Goal: Find contact information: Find contact information

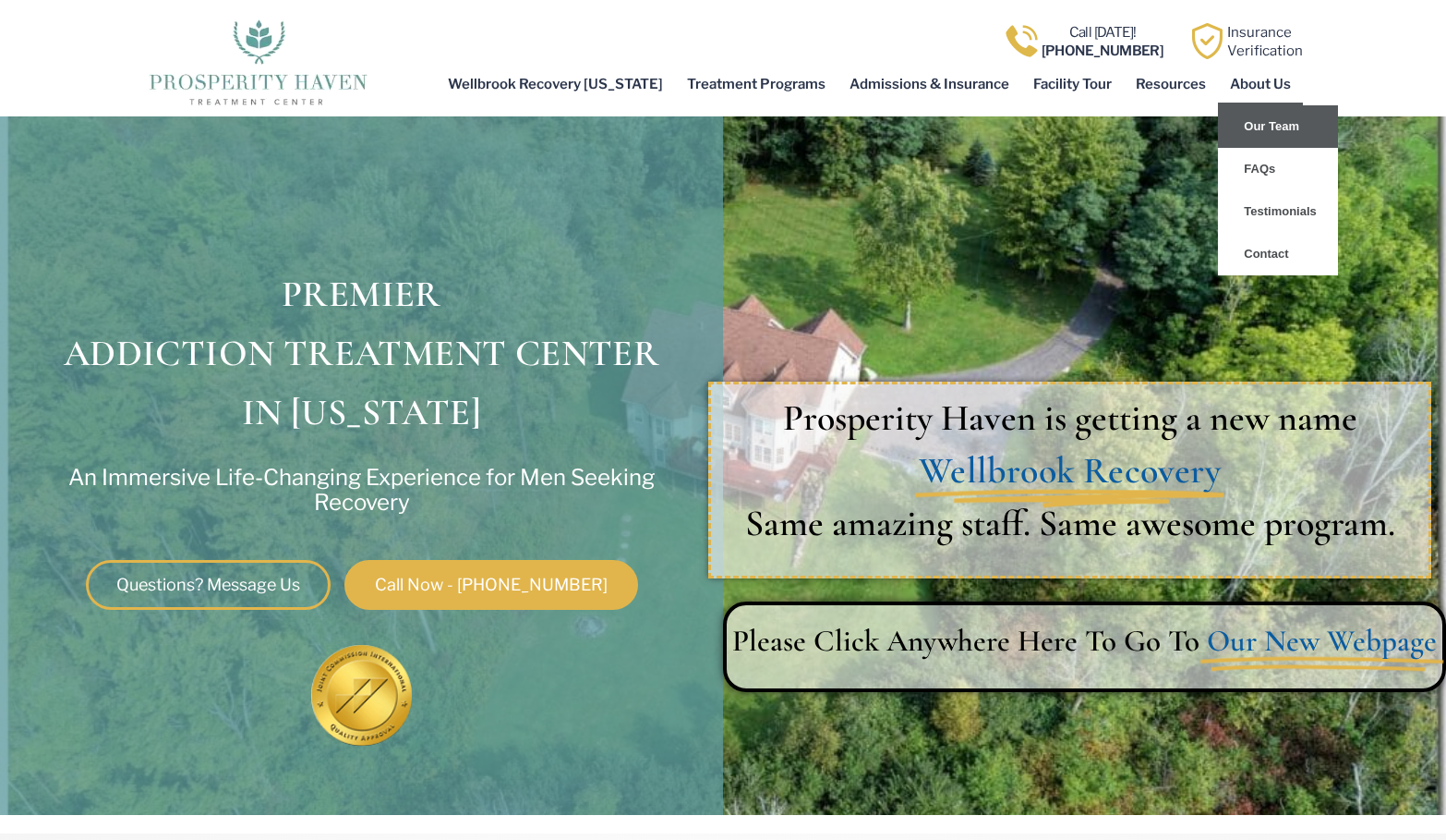
click at [1283, 131] on link "Our Team" at bounding box center [1277, 126] width 120 height 43
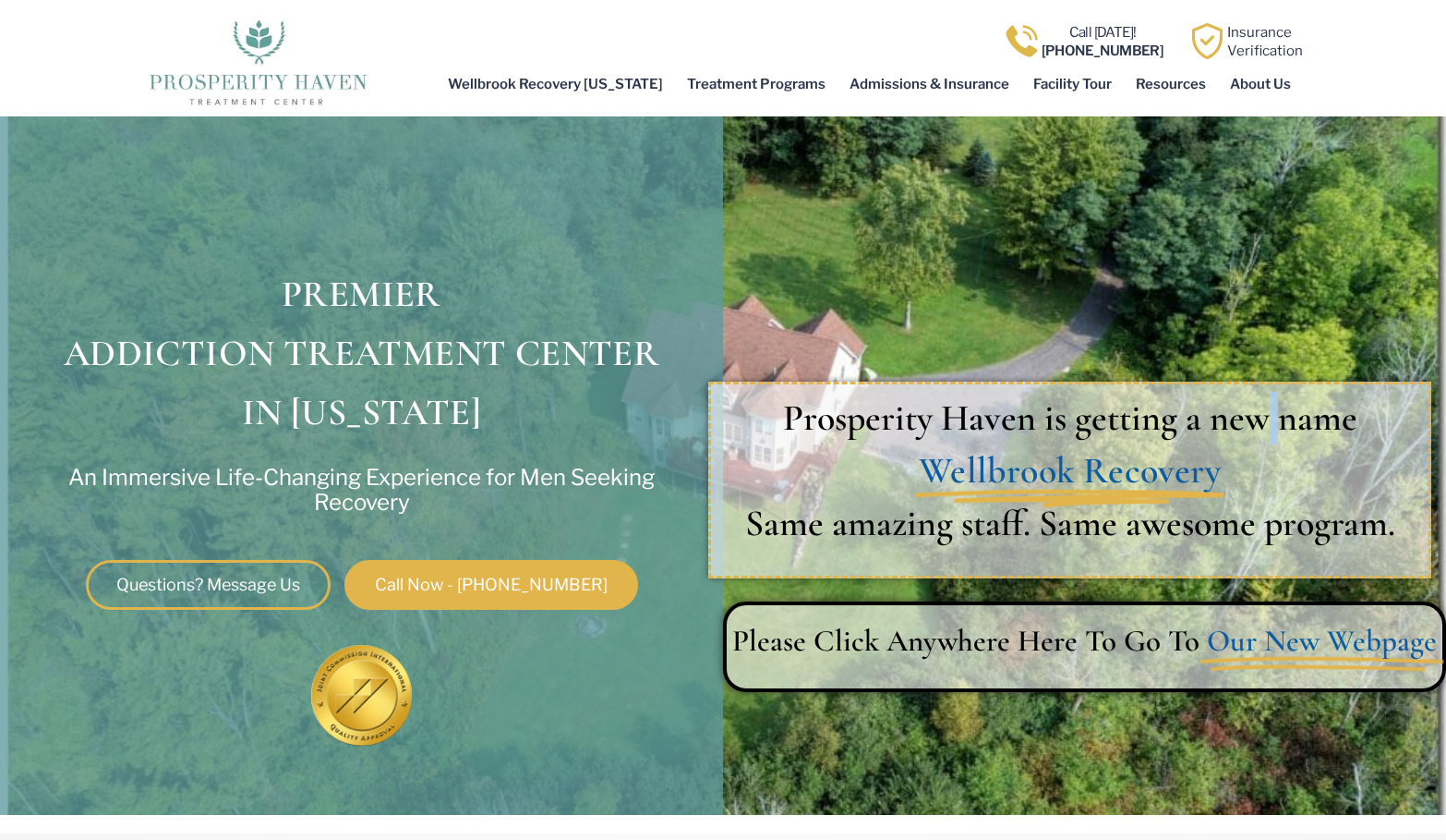
click at [1283, 131] on div "Prosperity Haven is getting a new name Wellbrook Recovery Same amazing staff. S…" at bounding box center [1085, 459] width 723 height 707
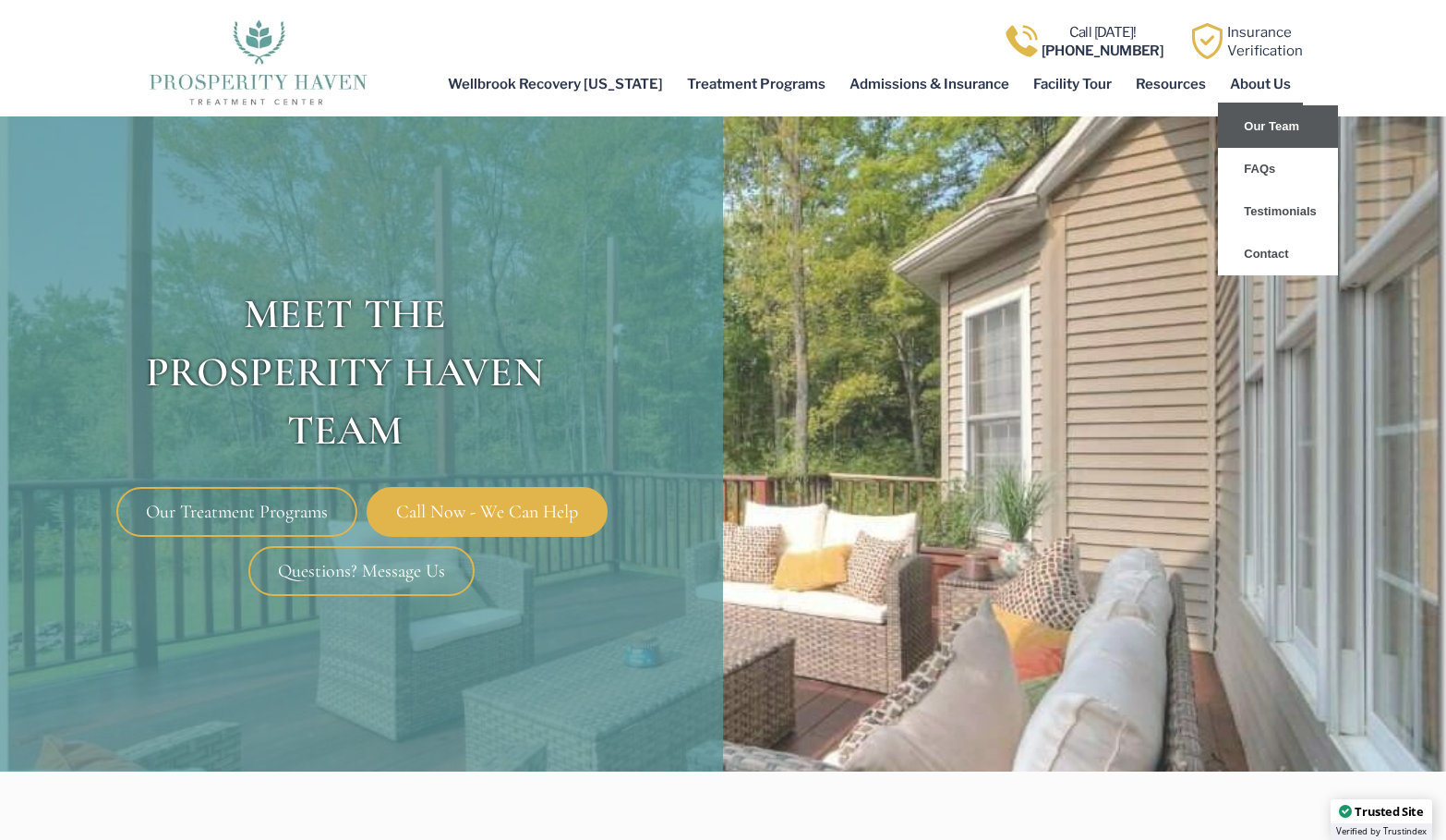
click at [1272, 121] on link "Our Team" at bounding box center [1277, 126] width 120 height 43
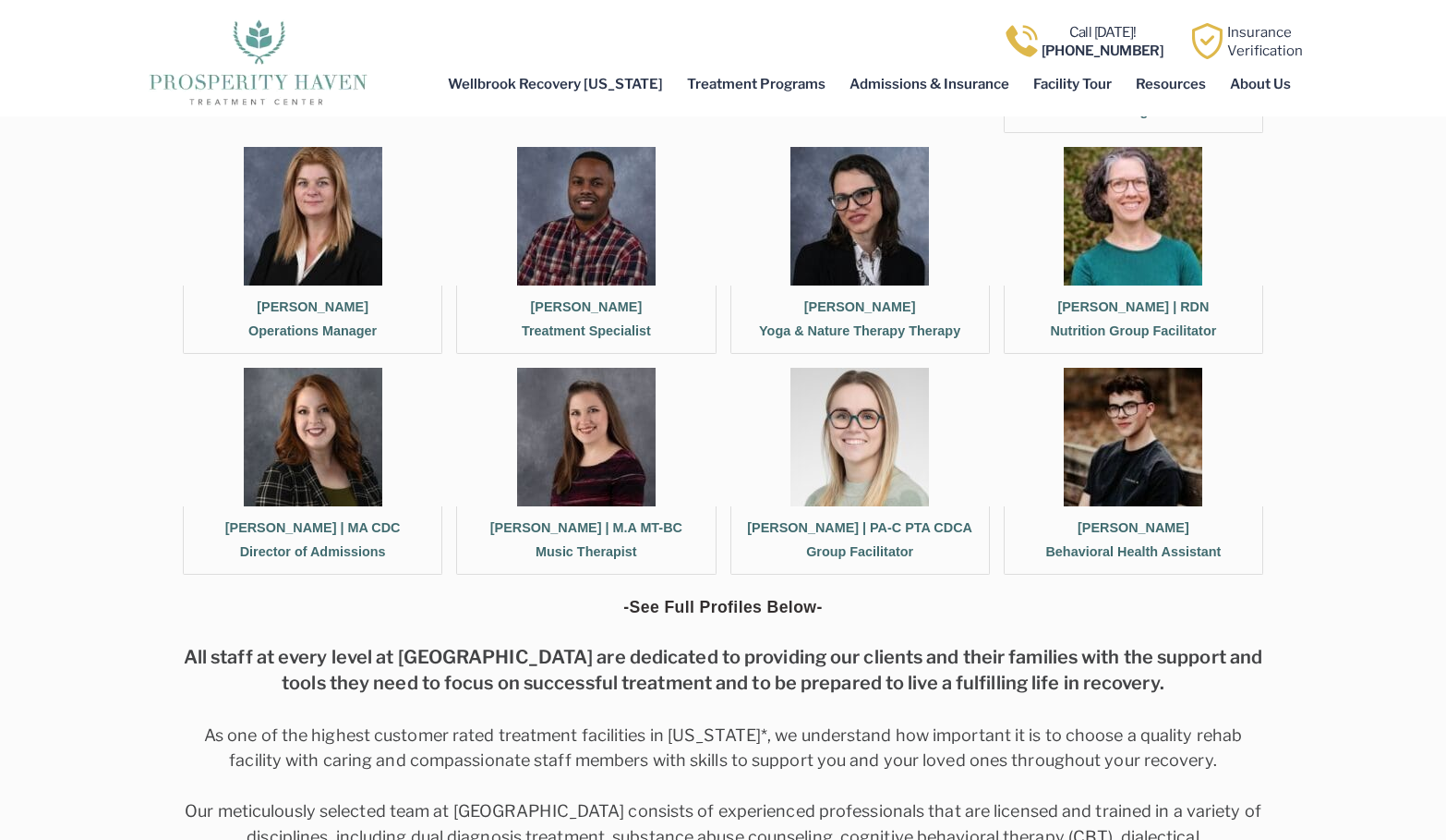
scroll to position [1927, 0]
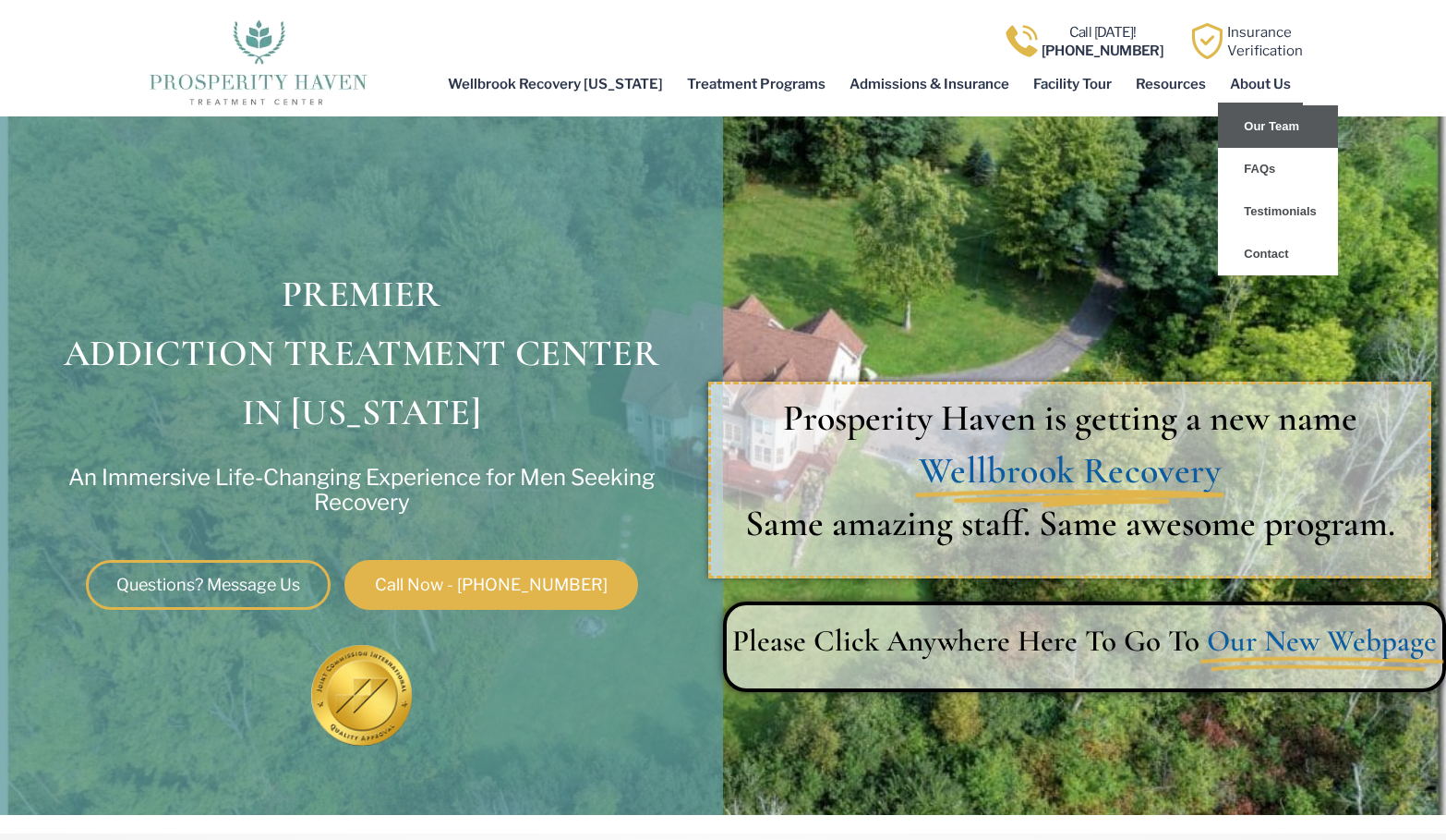
click at [1255, 123] on link "Our Team" at bounding box center [1277, 126] width 120 height 43
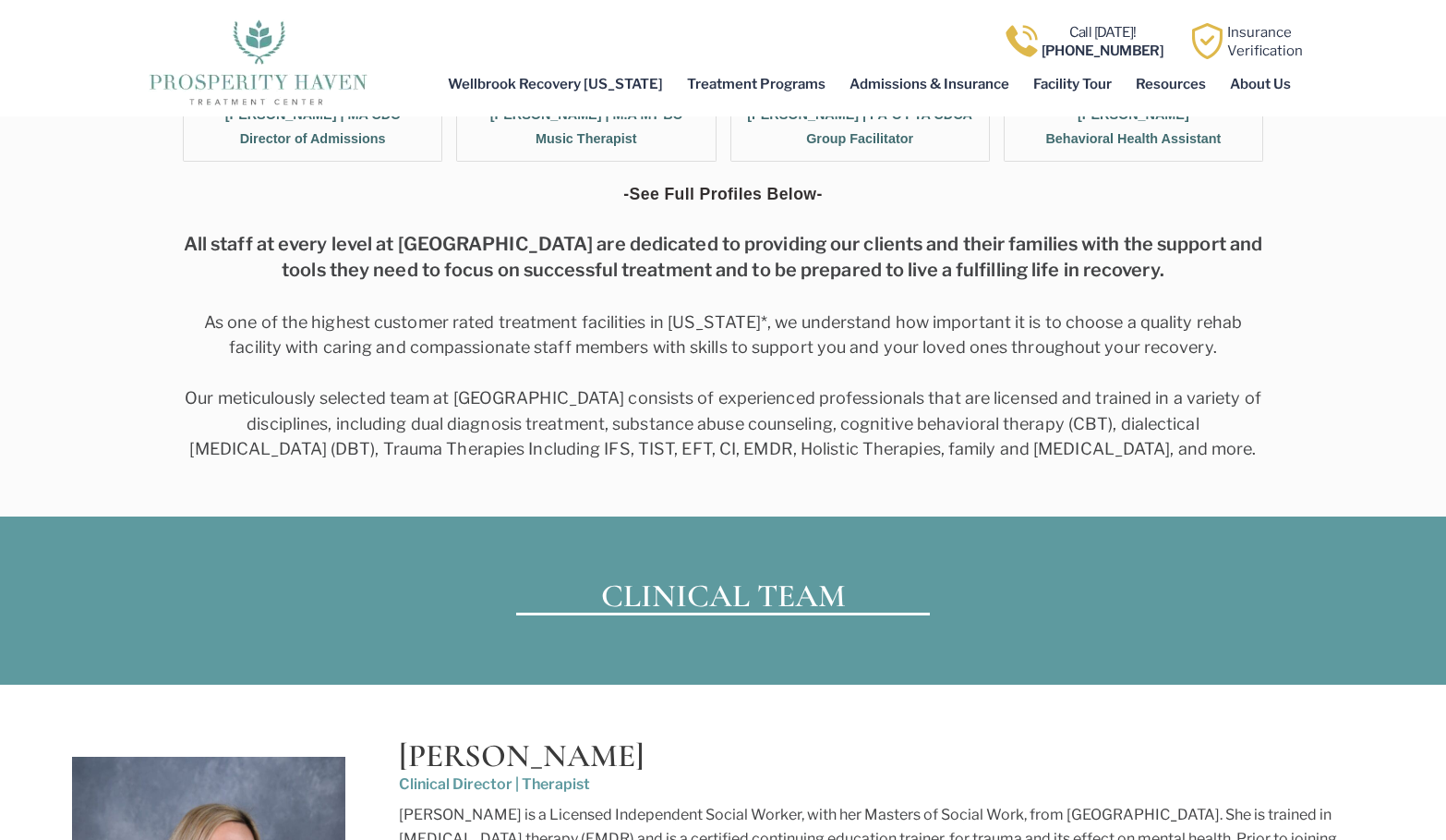
scroll to position [710, 0]
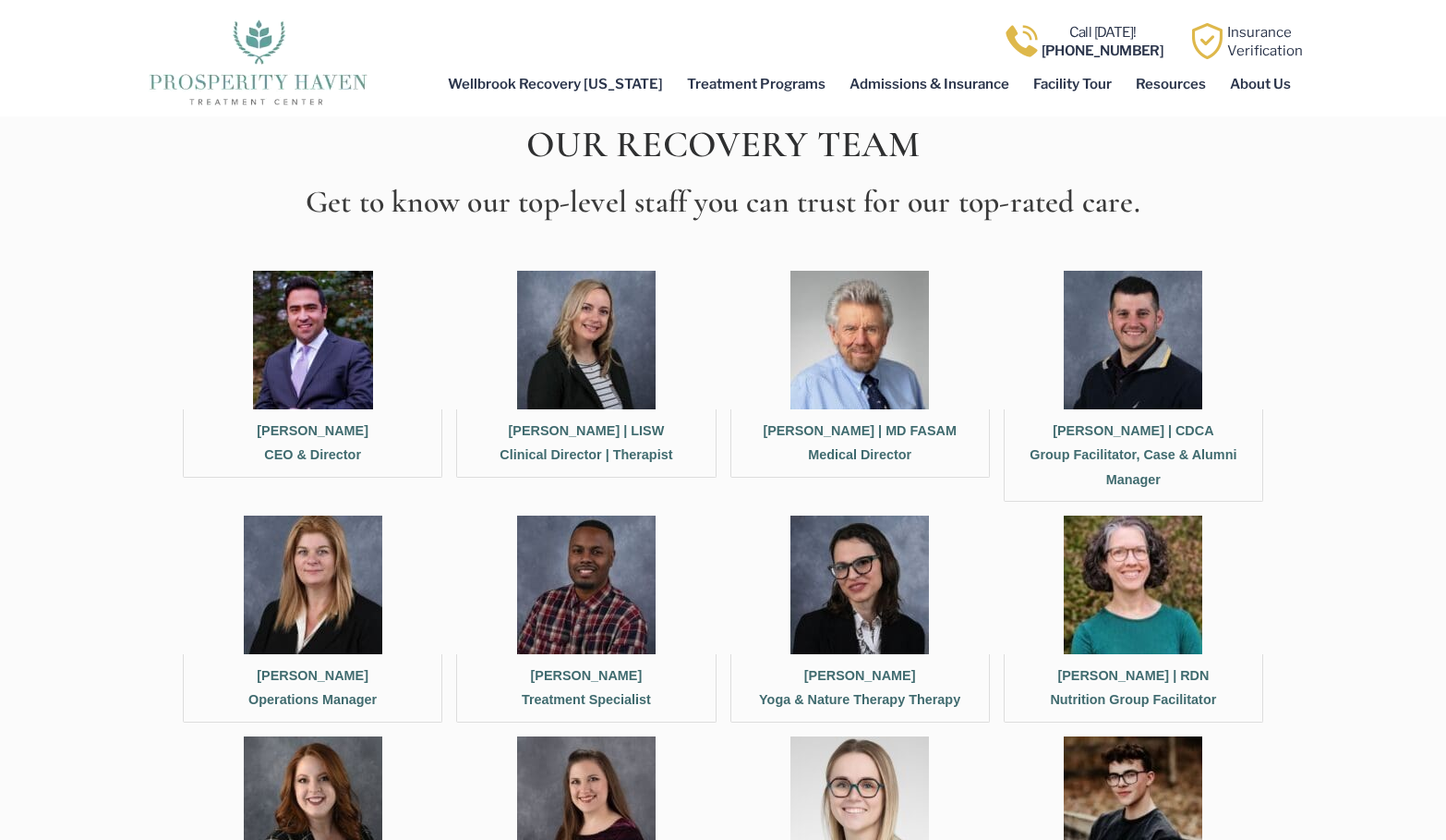
drag, startPoint x: 277, startPoint y: 438, endPoint x: 355, endPoint y: 428, distance: 78.6
click at [355, 428] on figcaption "Meir Kasnett CEO & Director" at bounding box center [312, 443] width 259 height 68
copy figcaption "[PERSON_NAME]"
click at [308, 392] on img at bounding box center [312, 340] width 120 height 138
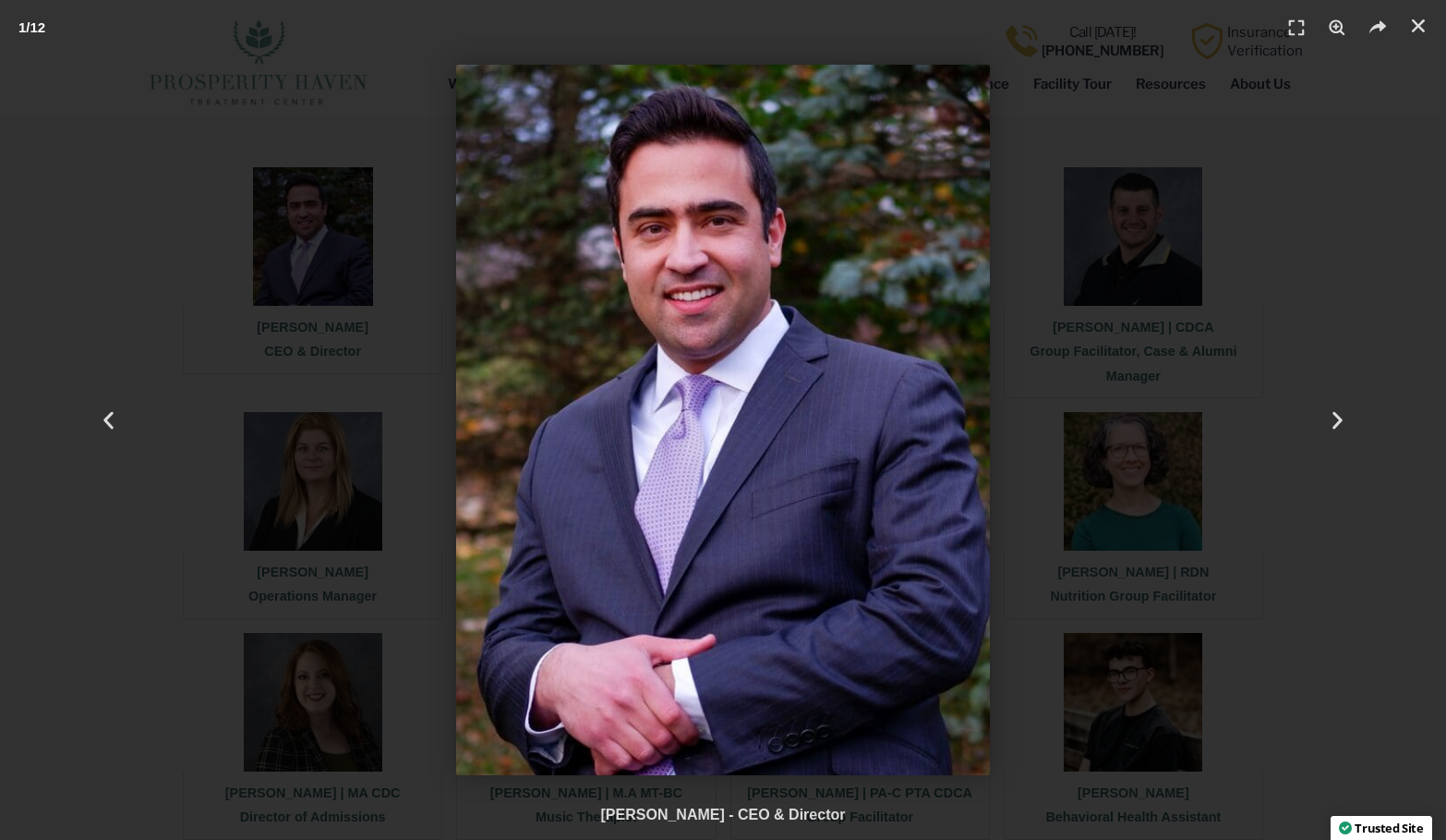
scroll to position [817, 0]
click at [1375, 263] on div "Next" at bounding box center [1337, 420] width 217 height 840
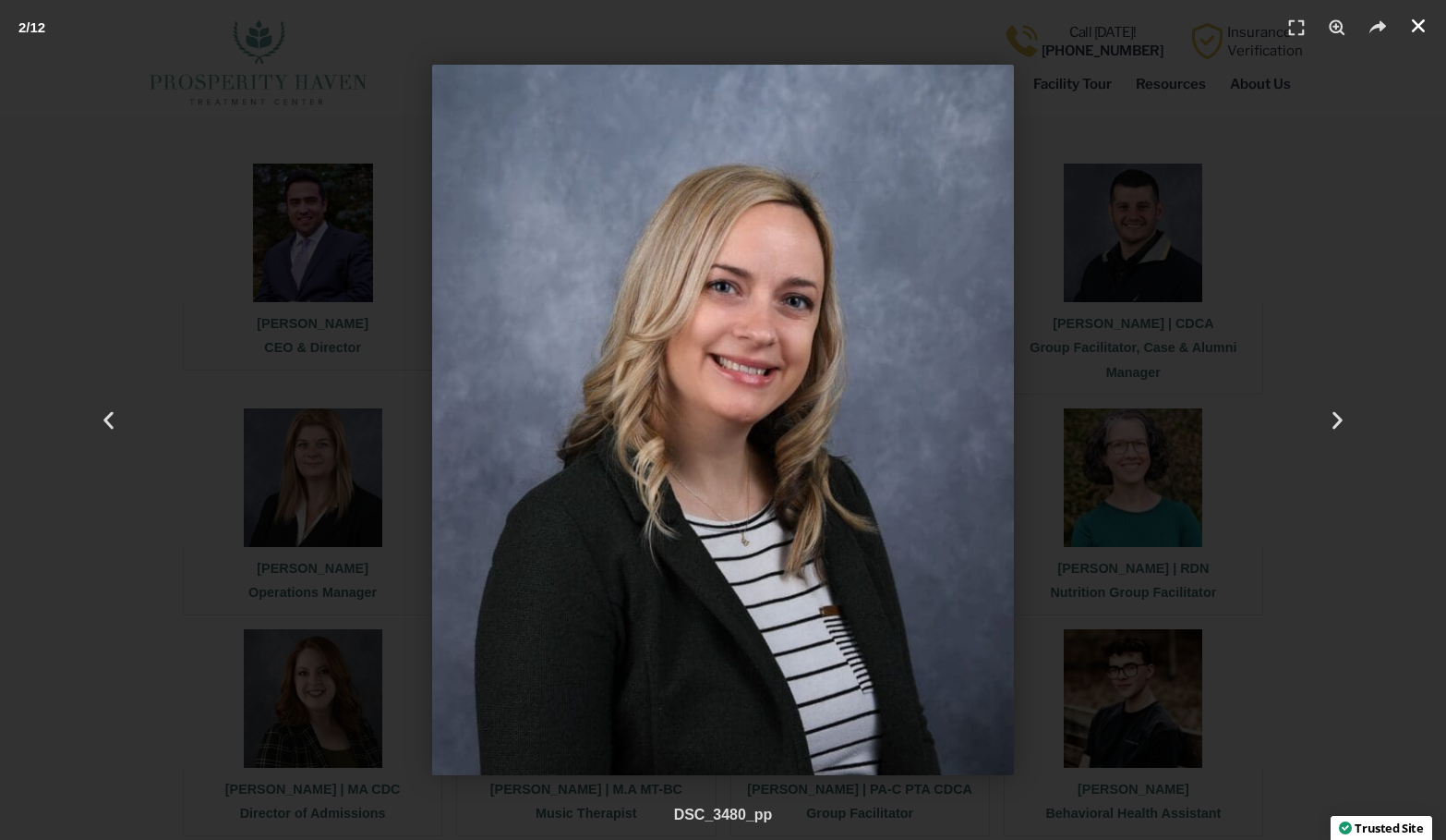
click at [1417, 32] on icon "Close (Esc)" at bounding box center [1419, 27] width 19 height 19
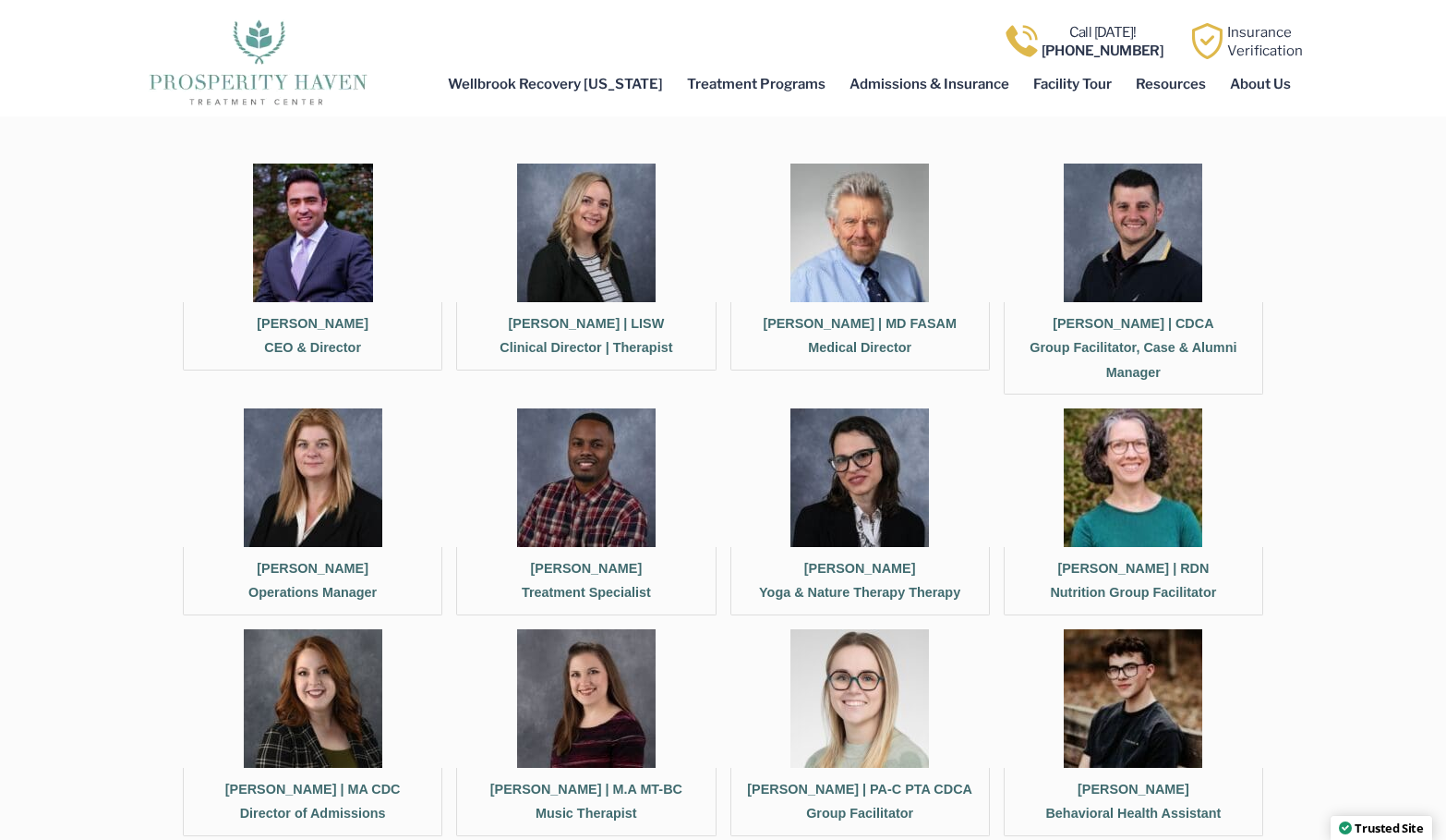
copy figcaption "[PERSON_NAME]"
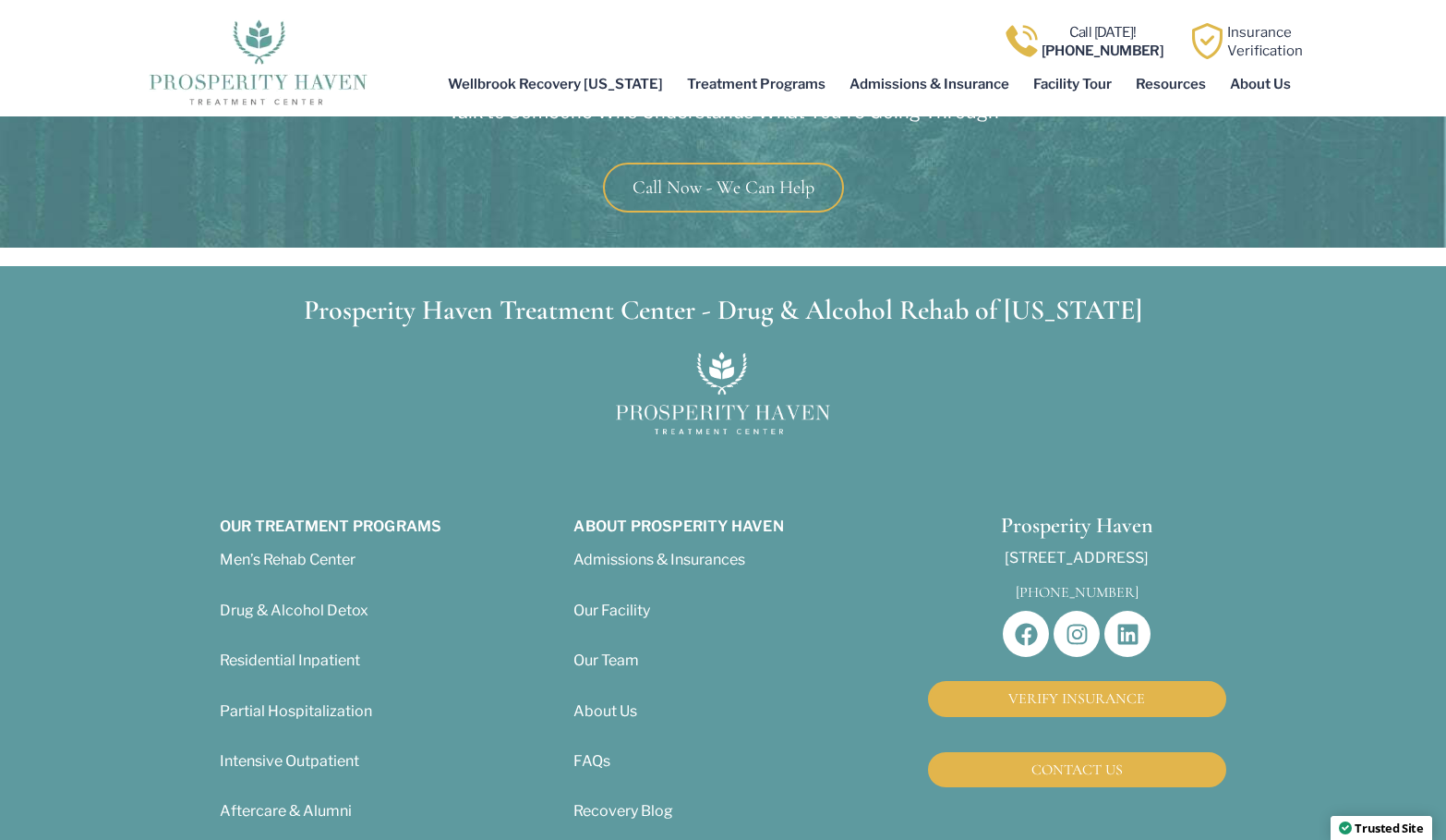
scroll to position [11493, 0]
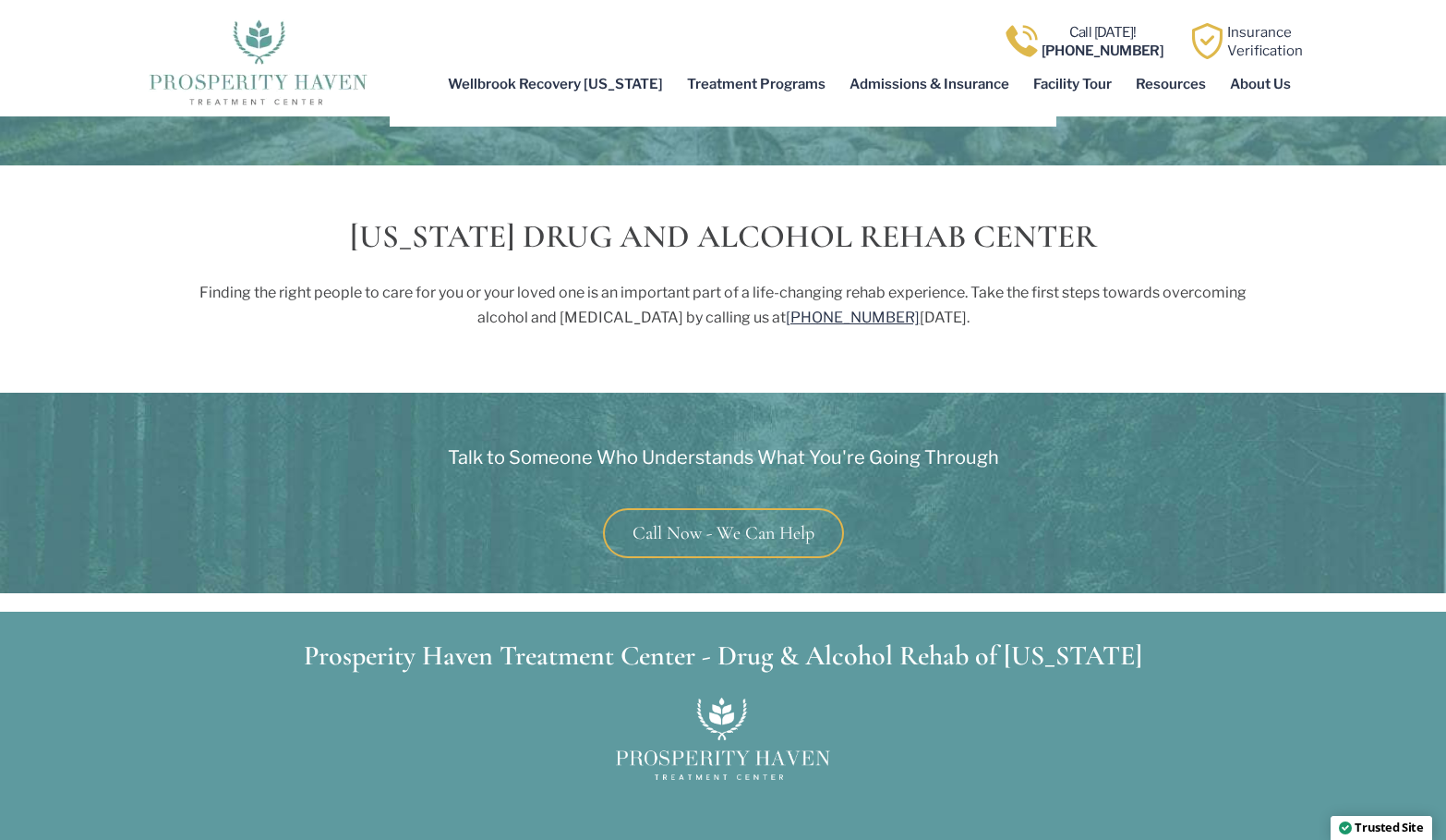
scroll to position [10863, 0]
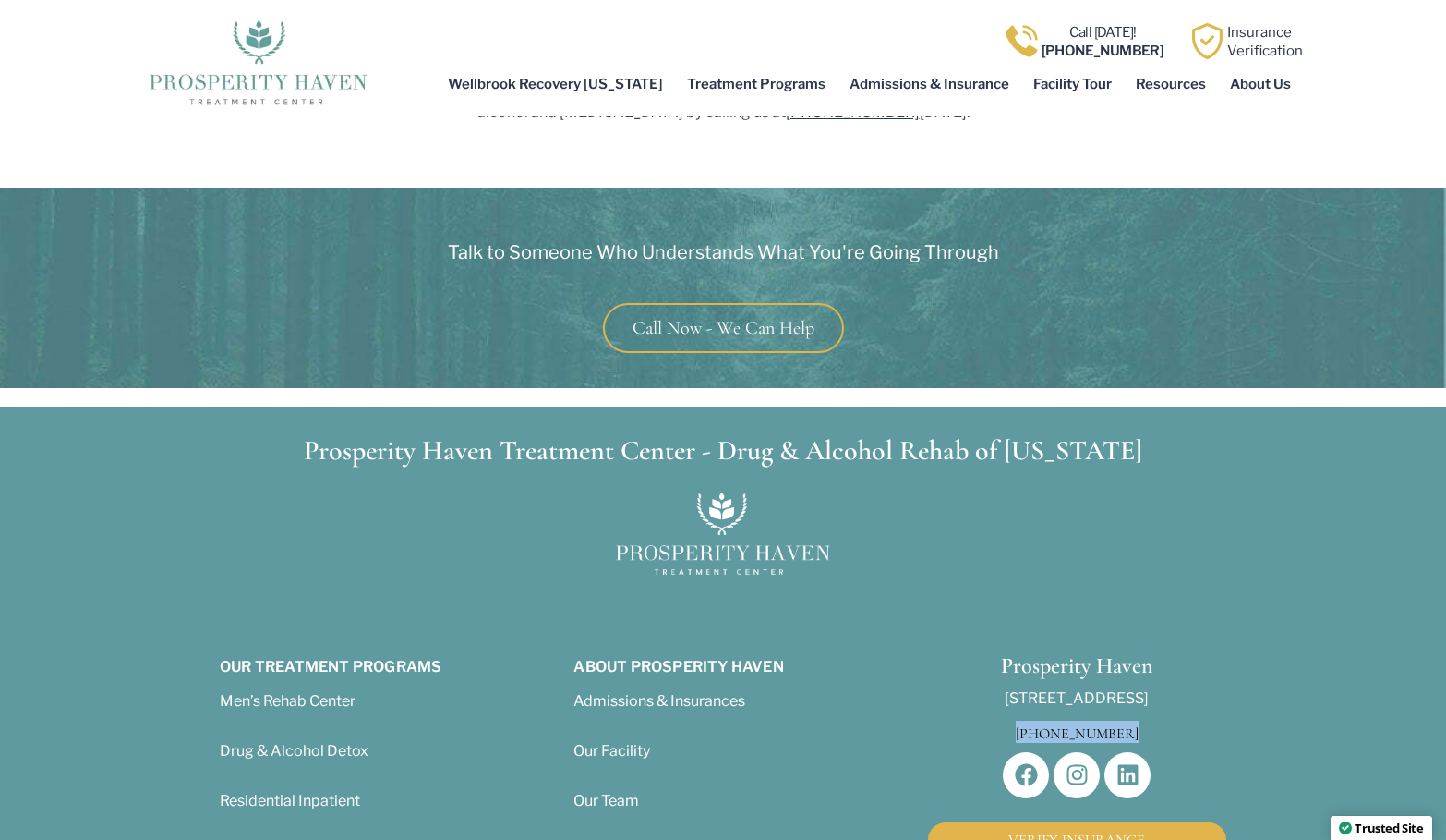
drag, startPoint x: 1014, startPoint y: 579, endPoint x: 1139, endPoint y: 579, distance: 125.0
click at [1139, 721] on h2 "[PHONE_NUMBER]" at bounding box center [1077, 731] width 298 height 22
copy span "[PHONE_NUMBER]"
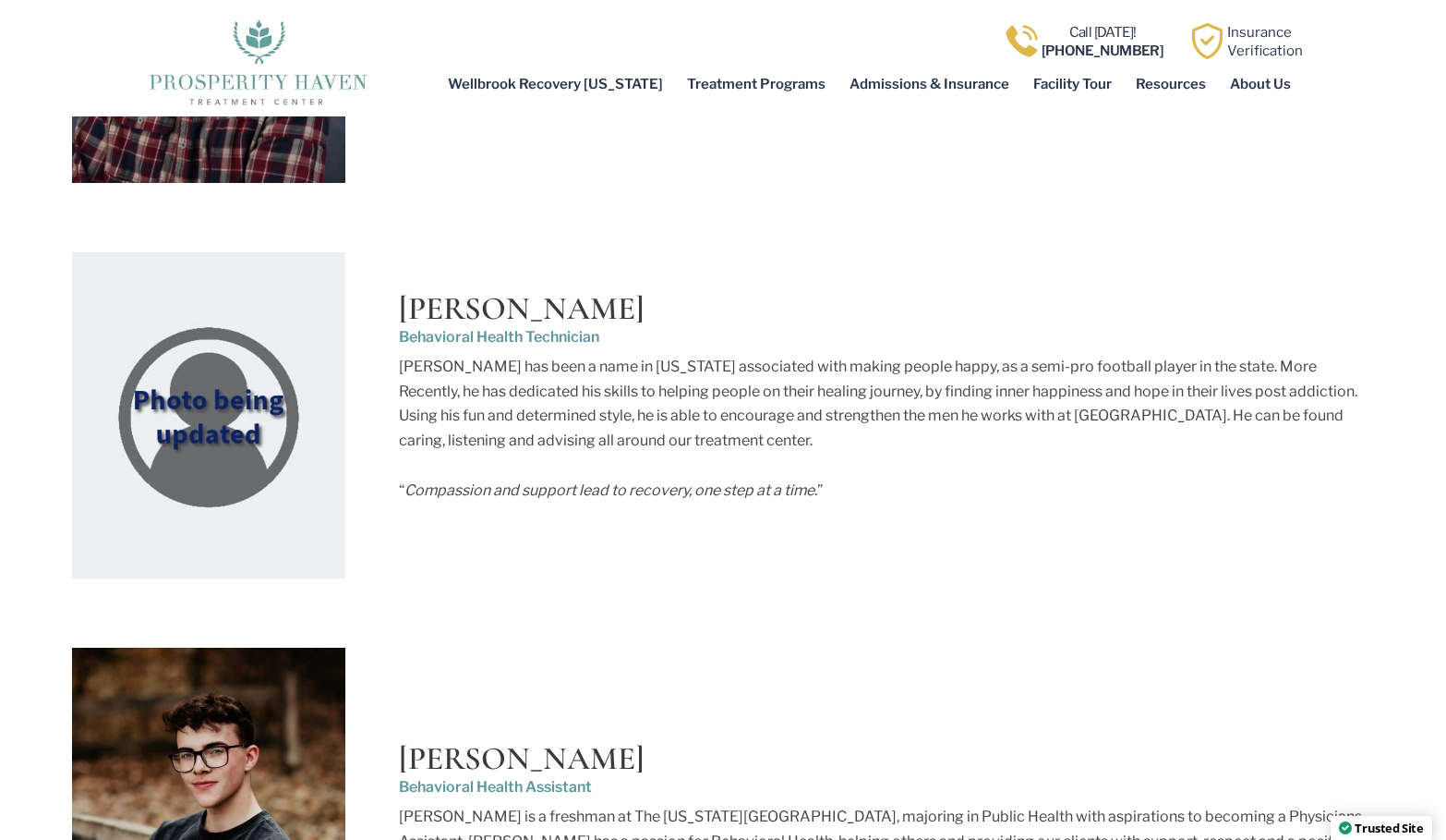
scroll to position [8620, 0]
